Goal: Use online tool/utility: Use online tool/utility

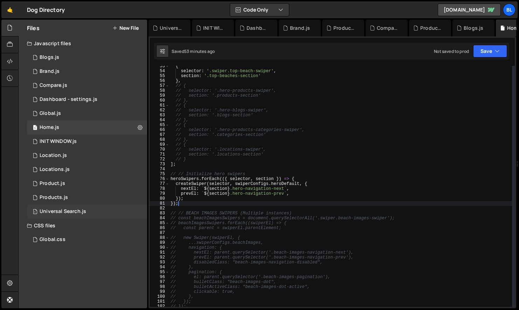
scroll to position [257, 0]
click at [71, 245] on div "Global.css 0" at bounding box center [87, 239] width 120 height 14
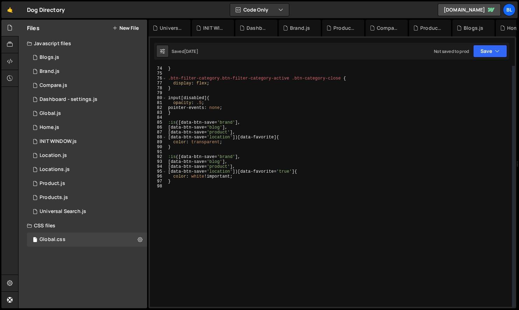
scroll to position [357, 0]
click at [201, 230] on div "filter : invert ( 100 % ) ; } .btn-filter-category.btn-filter-category-active .…" at bounding box center [339, 186] width 345 height 251
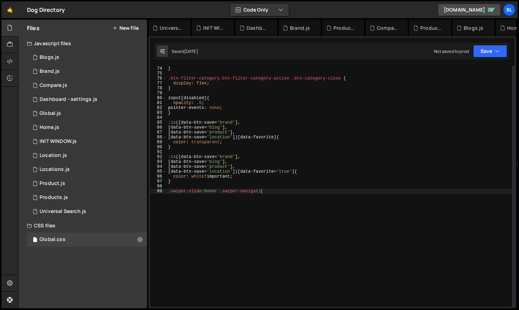
scroll to position [0, 7]
type textarea ".swiper-slide:hover .swiper-navigation{"
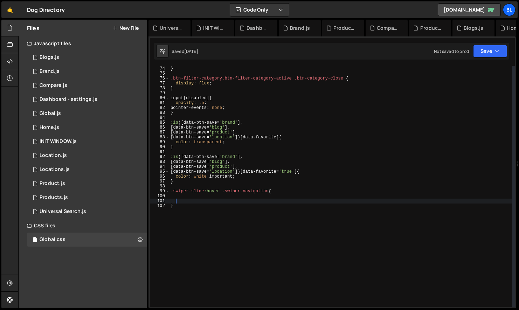
type textarea "}"
type textarea ".swiper-slide:hover .swiper-navigation {"
type textarea "opacity: 1;"
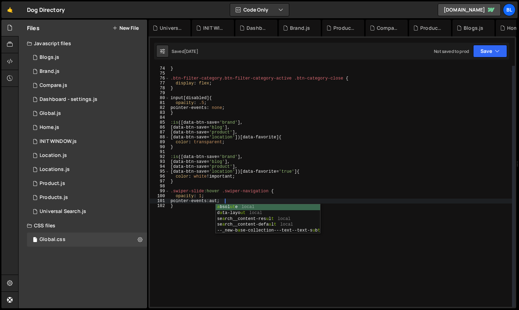
type textarea "pointer-events: auto;"
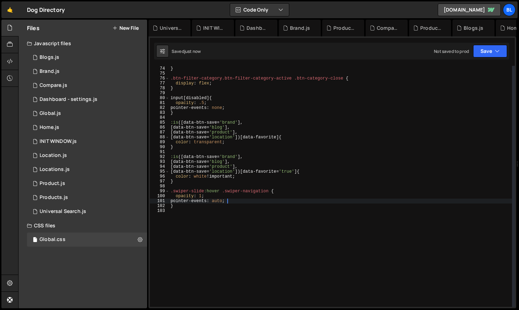
click at [237, 188] on div "filter : invert ( 100 % ) ; } .btn-filter-category.btn-filter-category-active .…" at bounding box center [340, 186] width 343 height 251
click at [245, 225] on div "filter : invert ( 100 % ) ; } .btn-filter-category.btn-filter-category-active .…" at bounding box center [340, 186] width 343 height 251
click at [80, 139] on div "0 INIT WINDOW.js 0" at bounding box center [87, 141] width 120 height 14
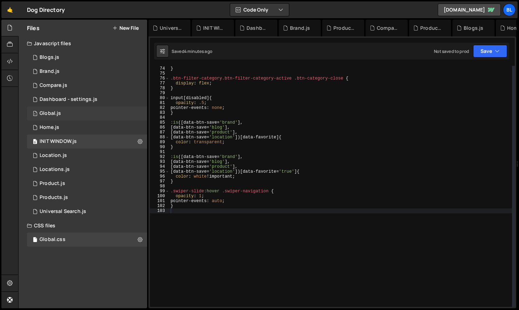
click at [79, 114] on div "1 Global.js 0" at bounding box center [87, 113] width 120 height 14
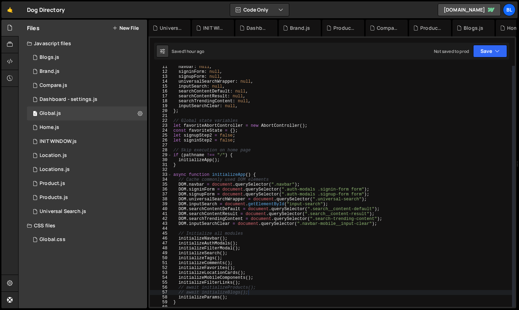
scroll to position [175, 0]
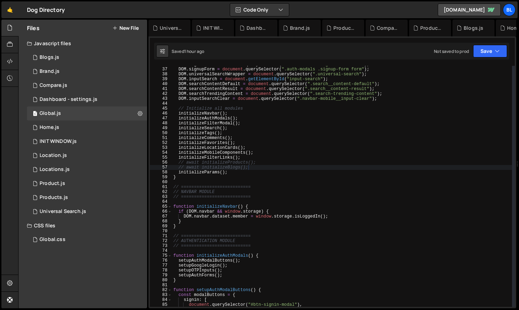
click at [213, 137] on div "DOM . signinForm = document . querySelector ( ".auth-modals .signin-form form" …" at bounding box center [342, 187] width 340 height 251
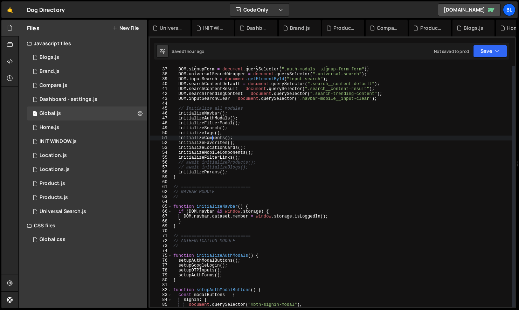
click at [213, 119] on div "DOM . signinForm = document . querySelector ( ".auth-modals .signin-form form" …" at bounding box center [342, 187] width 340 height 251
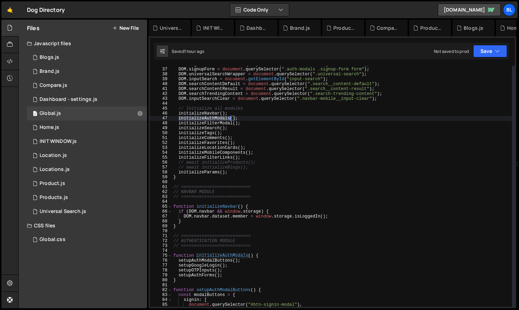
click at [213, 119] on div "DOM . signinForm = document . querySelector ( ".auth-modals .signin-form form" …" at bounding box center [342, 187] width 340 height 251
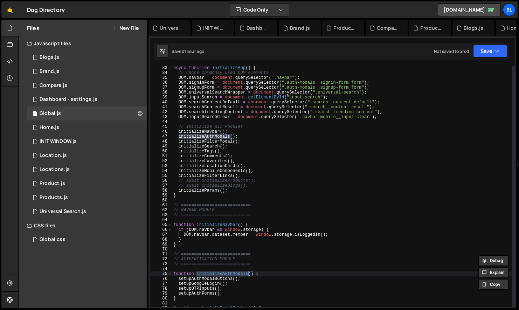
scroll to position [157, 0]
click at [192, 165] on div "async function initializeApp ( ) { // Cache commonly used DOM elements DOM . na…" at bounding box center [342, 190] width 340 height 251
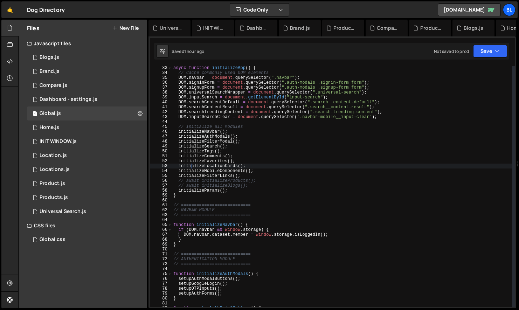
click at [196, 158] on div "async function initializeApp ( ) { // Cache commonly used DOM elements DOM . na…" at bounding box center [342, 190] width 340 height 251
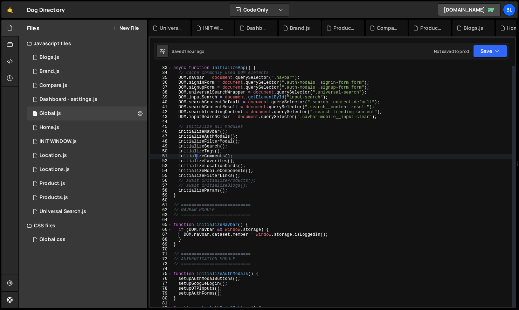
click at [195, 161] on div "async function initializeApp ( ) { // Cache commonly used DOM elements DOM . na…" at bounding box center [342, 190] width 340 height 251
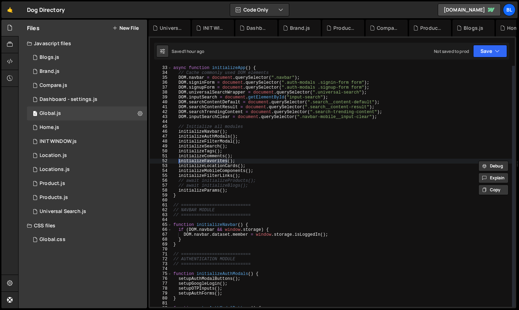
type textarea "function initializeFavorites() {"
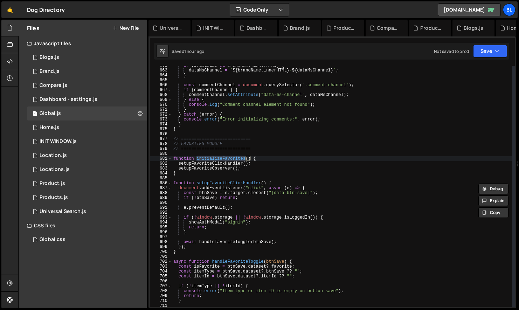
scroll to position [3268, 0]
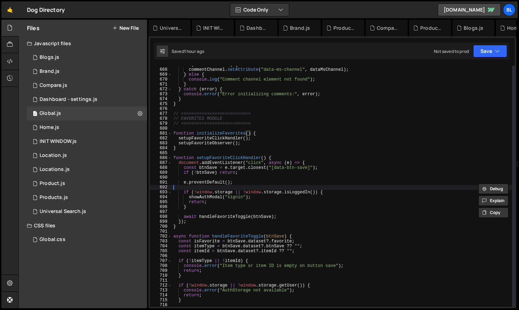
click at [254, 185] on div "if ( commentChannel ) { commentChannel . setAttribute ( "data-ms-channel" , dat…" at bounding box center [342, 187] width 340 height 251
click at [206, 199] on div "if ( commentChannel ) { commentChannel . setAttribute ( "data-ms-channel" , dat…" at bounding box center [342, 187] width 340 height 251
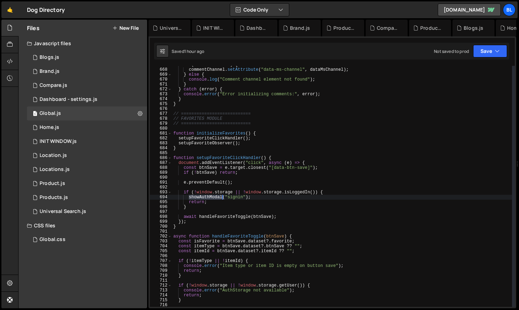
click at [206, 199] on div "if ( commentChannel ) { commentChannel . setAttribute ( "data-ms-channel" , dat…" at bounding box center [342, 187] width 340 height 251
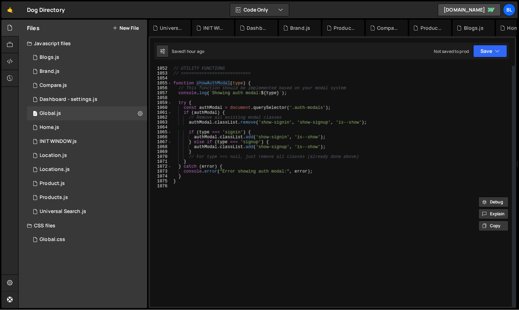
scroll to position [5101, 0]
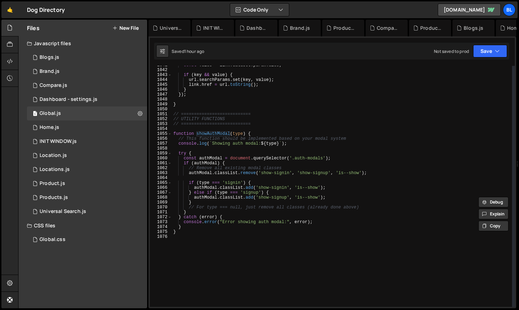
click at [231, 155] on div "const value = link . dataset . paramValue ; if ( key && value ) { url . searchP…" at bounding box center [342, 188] width 340 height 251
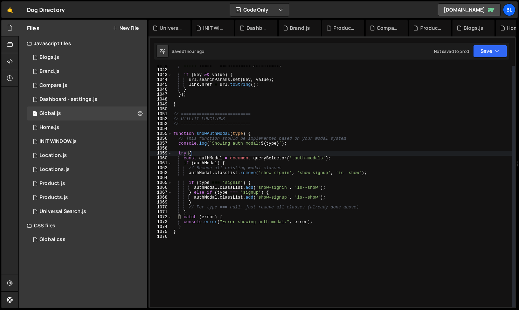
click at [270, 158] on div "const value = link . dataset . paramValue ; if ( key && value ) { url . searchP…" at bounding box center [342, 188] width 340 height 251
type textarea "const authModal = document.querySelector('.auth-modals');"
click at [332, 159] on div "const value = link . dataset . paramValue ; if ( key && value ) { url . searchP…" at bounding box center [342, 188] width 340 height 251
drag, startPoint x: 324, startPoint y: 159, endPoint x: 294, endPoint y: 158, distance: 29.4
click at [294, 158] on div "const value = link . dataset . paramValue ; if ( key && value ) { url . searchP…" at bounding box center [342, 188] width 340 height 251
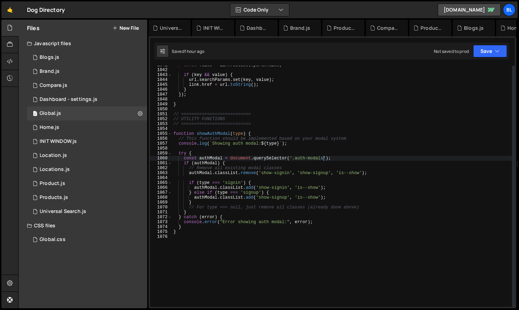
click at [231, 176] on div "const value = link . dataset . paramValue ; if ( key && value ) { url . searchP…" at bounding box center [342, 188] width 340 height 251
click at [231, 175] on div "const value = link . dataset . paramValue ; if ( key && value ) { url . searchP…" at bounding box center [342, 188] width 340 height 251
click at [187, 175] on div "const value = link . dataset . paramValue ; if ( key && value ) { url . searchP…" at bounding box center [342, 188] width 340 height 251
type textarea "// authModal.classList.remove('show-signin', 'show-signup', 'is--show');"
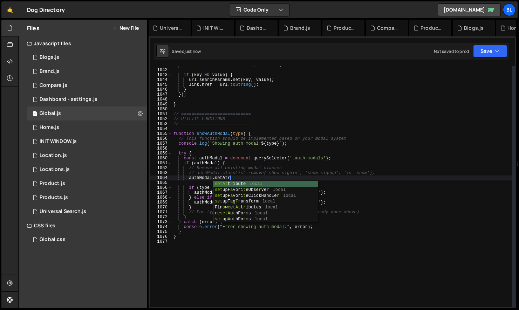
scroll to position [0, 3]
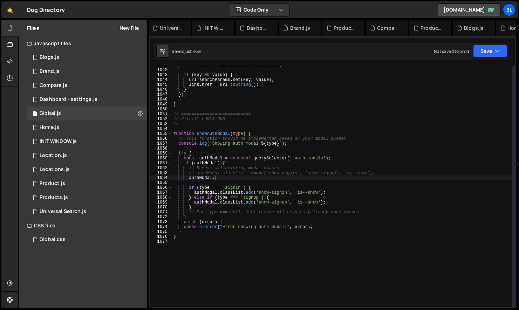
paste textarea "signin"
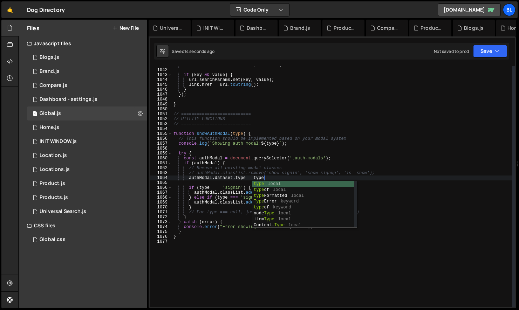
type textarea "authModal.dataset.type = type;"
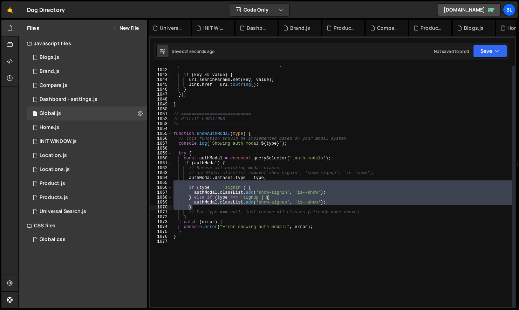
scroll to position [0, 0]
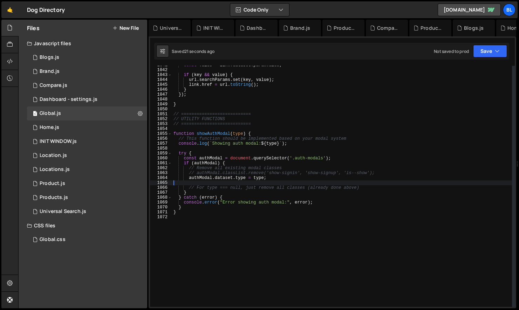
drag, startPoint x: 188, startPoint y: 184, endPoint x: 217, endPoint y: 209, distance: 38.0
click at [217, 209] on div "const value = link . dataset . paramValue ; if ( key && value ) { url . searchP…" at bounding box center [342, 188] width 340 height 251
type textarea "authModal.dataset.type = type;"
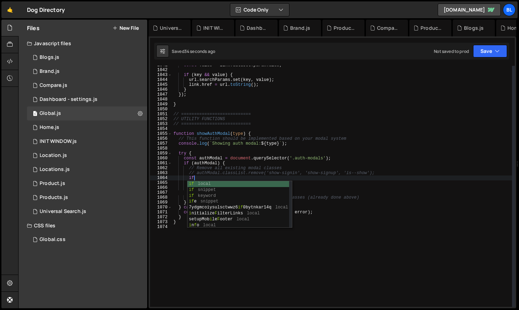
paste textarea "type)"
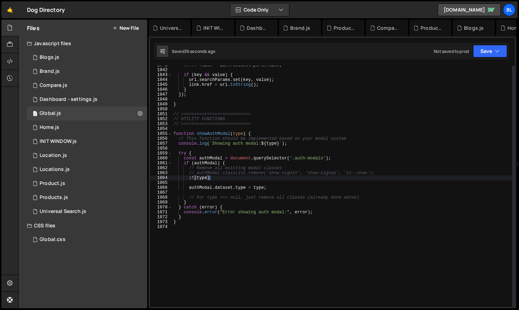
type textarea "if(type){"
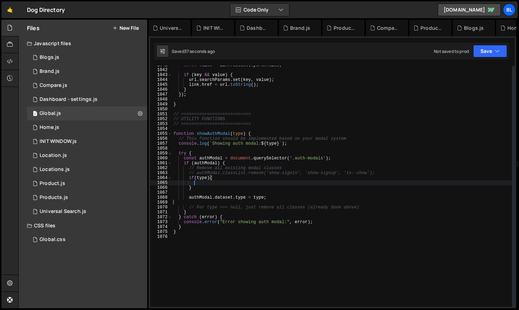
scroll to position [0, 1]
click at [267, 197] on div "const value = link . dataset . paramValue ; if ( key && value ) { url . searchP…" at bounding box center [342, 188] width 340 height 251
type textarea "authModal.dataset.type = type;"
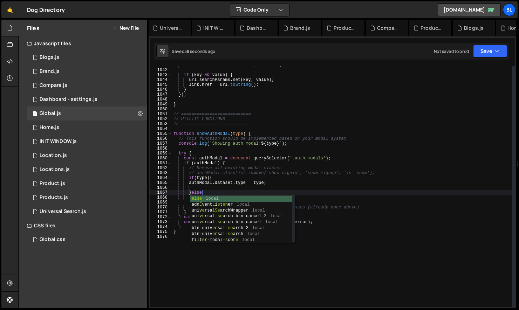
type textarea "}else{"
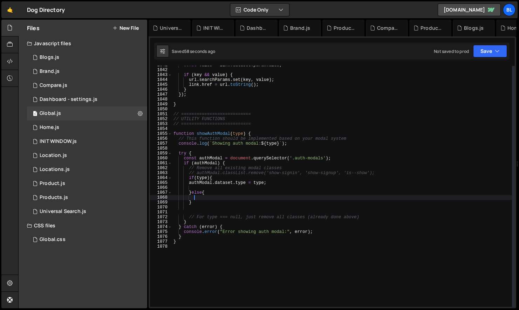
paste textarea "type"
type textarea "type"
click at [264, 182] on div "const value = link . dataset . paramValue ; if ( key && value ) { url . searchP…" at bounding box center [342, 188] width 340 height 251
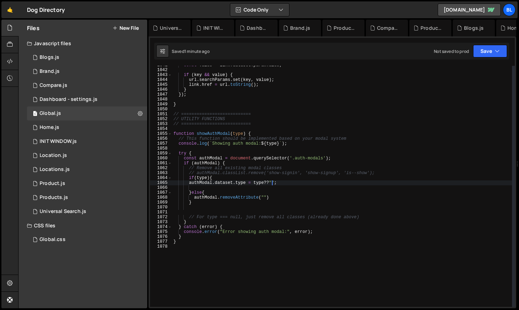
scroll to position [0, 8]
click at [276, 197] on div "const value = link . dataset . paramValue ; if ( key && value ) { url . searchP…" at bounding box center [342, 188] width 340 height 251
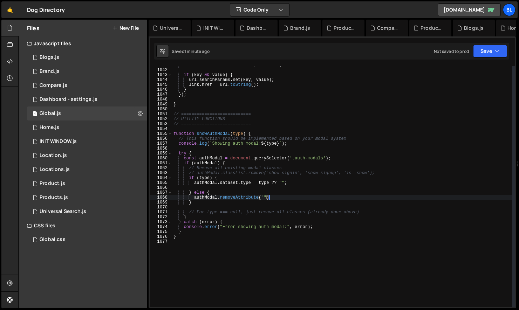
click at [261, 193] on div "const value = link . dataset . paramValue ; if ( key && value ) { url . searchP…" at bounding box center [342, 188] width 340 height 251
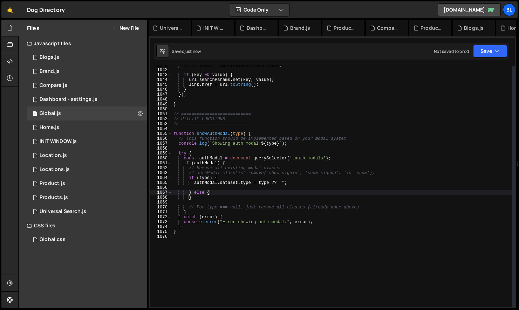
scroll to position [0, 2]
click at [232, 194] on div "const value = link . dataset . paramValue ; if ( key && value ) { url . searchP…" at bounding box center [342, 188] width 340 height 251
click at [192, 182] on div "const value = link . dataset . paramValue ; if ( key && value ) { url . searchP…" at bounding box center [342, 188] width 340 height 251
type textarea "authModal.dataset.type = type ?? "";"
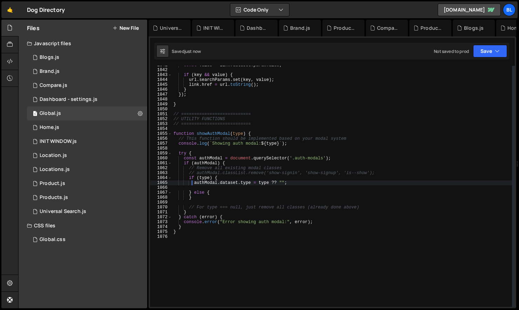
click at [291, 184] on div "const value = link . dataset . paramValue ; if ( key && value ) { url . searchP…" at bounding box center [342, 188] width 340 height 251
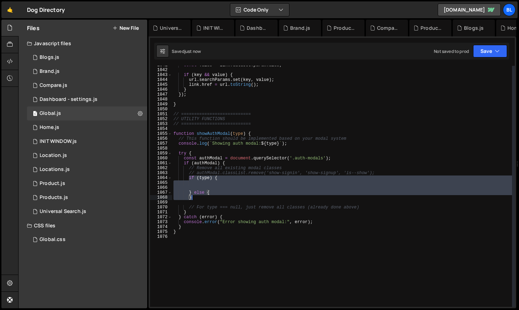
paste textarea "authModal.dataset.type = type ?? "";"
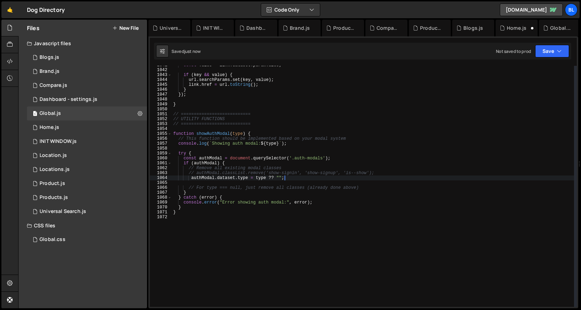
drag, startPoint x: 188, startPoint y: 178, endPoint x: 205, endPoint y: 198, distance: 26.4
click at [268, 198] on div "const value = link . dataset . paramValue ; if ( key && value ) { url . searchP…" at bounding box center [373, 188] width 402 height 251
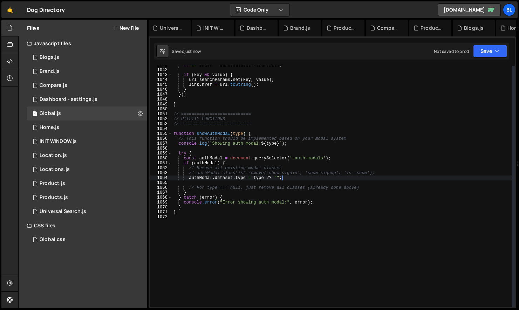
type textarea "authModal.dataset.type = type ?? "";"
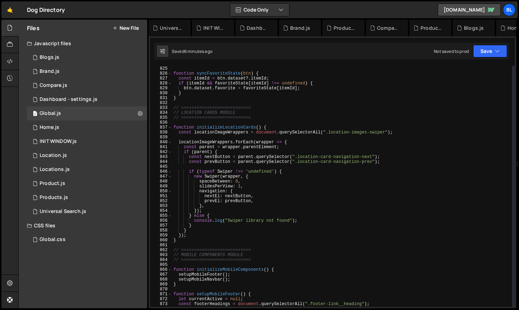
scroll to position [3841, 0]
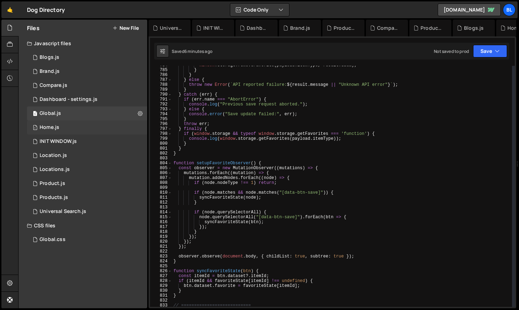
click at [91, 121] on div "1 Home.js 0" at bounding box center [87, 127] width 120 height 14
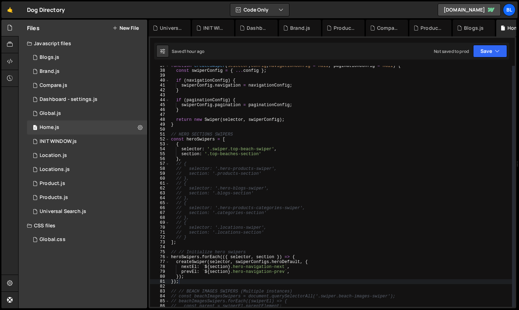
scroll to position [179, 0]
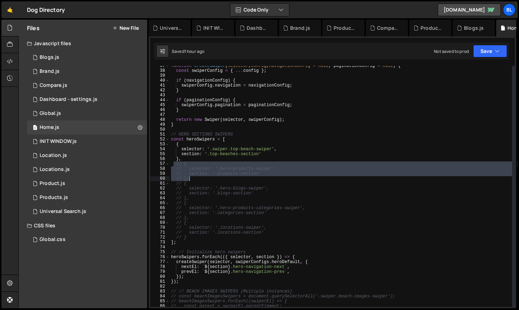
drag, startPoint x: 175, startPoint y: 164, endPoint x: 196, endPoint y: 180, distance: 26.8
click at [196, 180] on div "function createSwiper ( selector , config , navigationConfig = null , paginatio…" at bounding box center [340, 188] width 342 height 251
click at [187, 190] on div "function createSwiper ( selector , config , navigationConfig = null , paginatio…" at bounding box center [340, 188] width 342 height 251
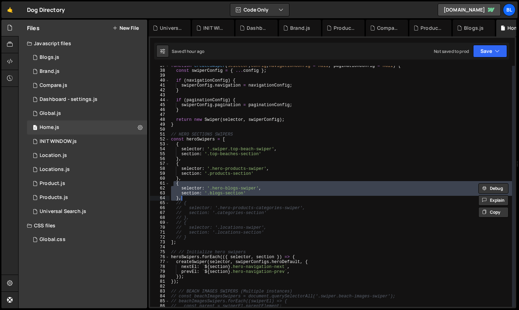
drag, startPoint x: 173, startPoint y: 185, endPoint x: 195, endPoint y: 200, distance: 26.7
click at [195, 200] on div "function createSwiper ( selector , config , navigationConfig = null , paginatio…" at bounding box center [340, 188] width 342 height 251
click at [220, 197] on div "function createSwiper ( selector , config , navigationConfig = null , paginatio…" at bounding box center [340, 188] width 342 height 251
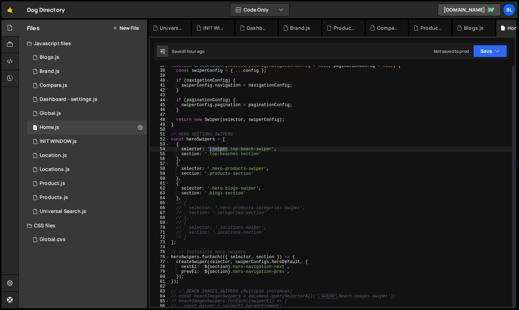
drag, startPoint x: 227, startPoint y: 150, endPoint x: 210, endPoint y: 150, distance: 17.5
click at [210, 150] on div "function createSwiper ( selector , config , navigationConfig = null , paginatio…" at bounding box center [340, 188] width 342 height 251
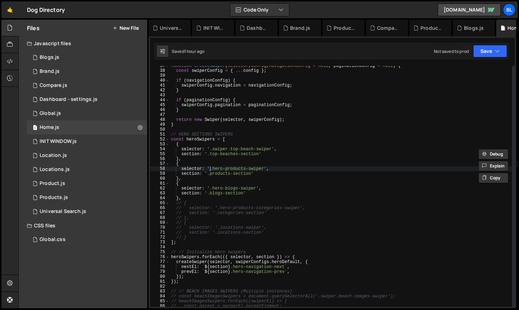
click at [210, 169] on div "function createSwiper ( selector , config , navigationConfig = null , paginatio…" at bounding box center [340, 188] width 342 height 251
paste textarea "swiper."
click at [209, 189] on div "function createSwiper ( selector , config , navigationConfig = null , paginatio…" at bounding box center [340, 188] width 342 height 251
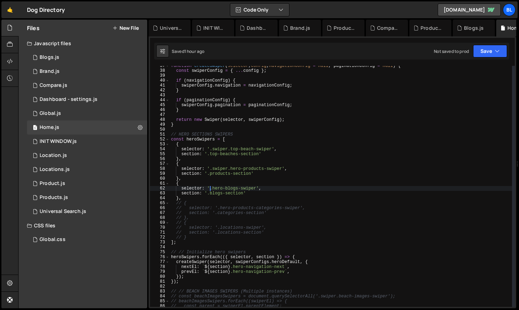
paste textarea "swiper."
drag, startPoint x: 229, startPoint y: 190, endPoint x: 275, endPoint y: 190, distance: 45.2
click at [275, 190] on div "function createSwiper ( selector , config , navigationConfig = null , paginatio…" at bounding box center [340, 188] width 342 height 251
click at [256, 196] on div "function createSwiper ( selector , config , navigationConfig = null , paginatio…" at bounding box center [340, 188] width 342 height 251
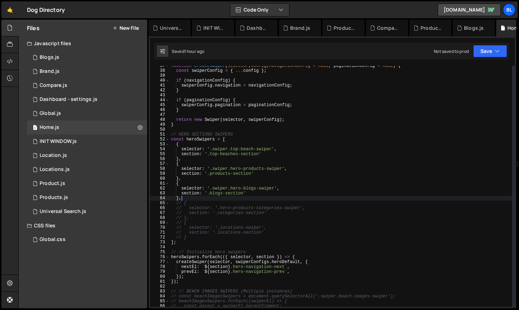
click at [256, 196] on div "function createSwiper ( selector , config , navigationConfig = null , paginatio…" at bounding box center [340, 188] width 342 height 251
click at [220, 200] on div "function createSwiper ( selector , config , navigationConfig = null , paginatio…" at bounding box center [340, 188] width 342 height 251
paste textarea "hero-blogs-swiper"
click at [309, 201] on div "function createSwiper ( selector , config , navigationConfig = null , paginatio…" at bounding box center [340, 188] width 342 height 251
type textarea "// {"
